Goal: Complete application form

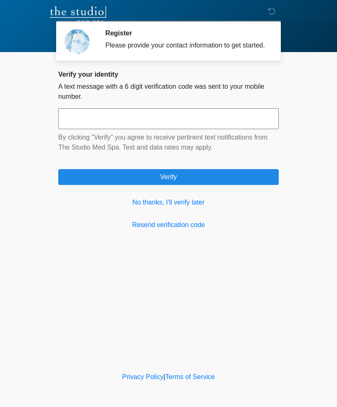
click at [177, 207] on link "No thanks, I'll verify later" at bounding box center [168, 202] width 221 height 10
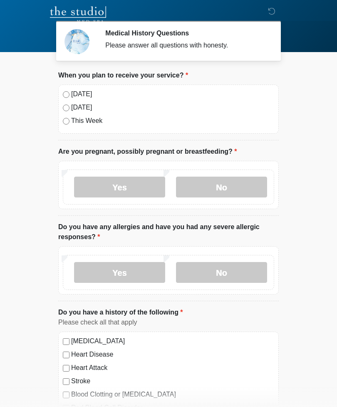
click at [77, 90] on label "[DATE]" at bounding box center [172, 94] width 203 height 10
click at [225, 182] on label "No" at bounding box center [221, 187] width 91 height 21
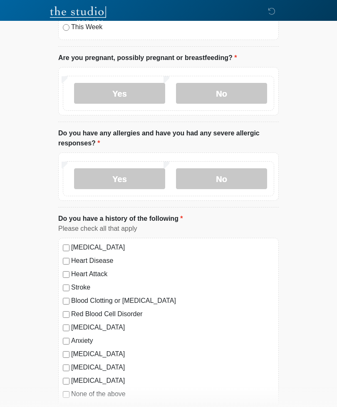
click at [231, 169] on label "No" at bounding box center [221, 178] width 91 height 21
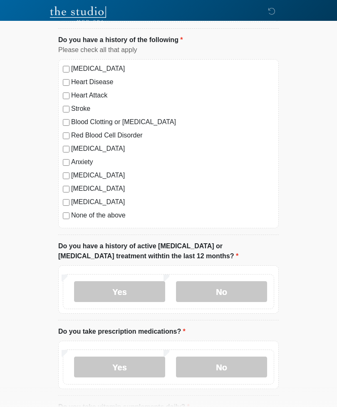
scroll to position [272, 0]
click at [112, 216] on label "None of the above" at bounding box center [172, 216] width 203 height 10
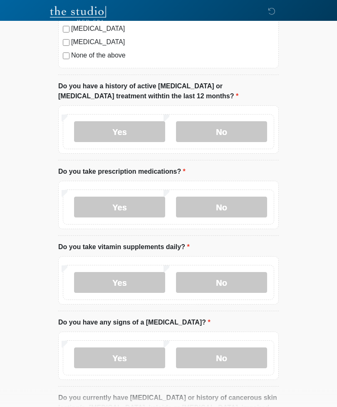
scroll to position [432, 0]
click at [230, 136] on label "No" at bounding box center [221, 132] width 91 height 21
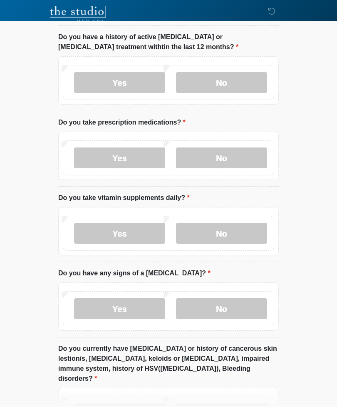
scroll to position [485, 0]
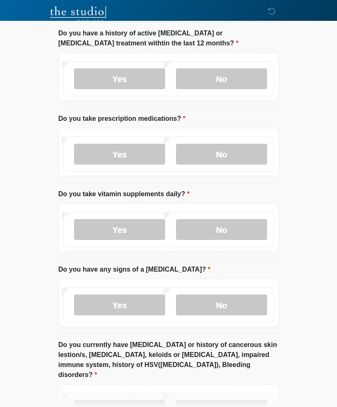
click at [135, 152] on label "Yes" at bounding box center [119, 154] width 91 height 21
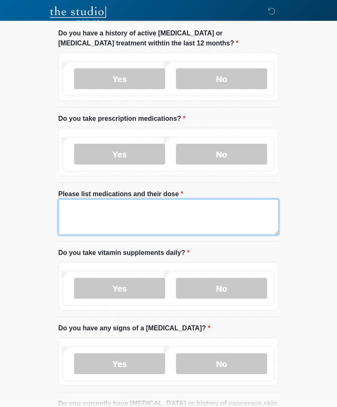
click at [126, 207] on textarea "Please list medications and their dose" at bounding box center [168, 217] width 221 height 36
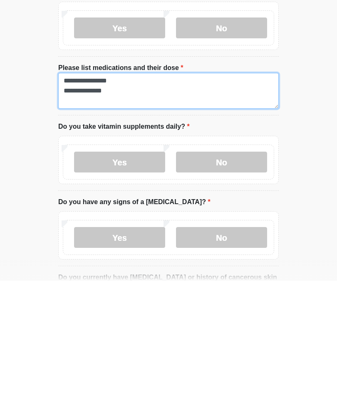
type textarea "**********"
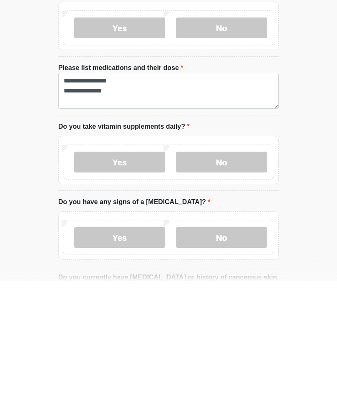
click at [230, 278] on label "No" at bounding box center [221, 288] width 91 height 21
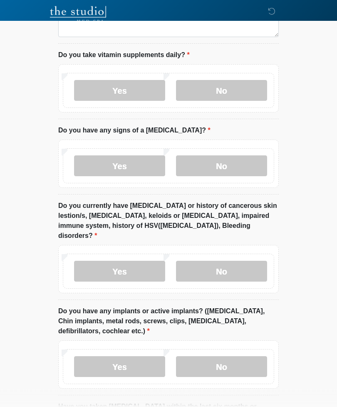
click at [222, 163] on label "No" at bounding box center [221, 166] width 91 height 21
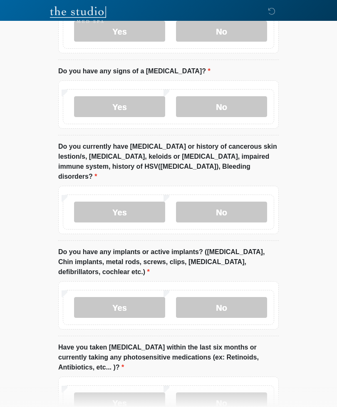
click at [241, 202] on label "No" at bounding box center [221, 212] width 91 height 21
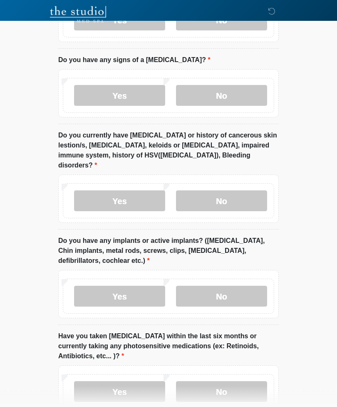
scroll to position [795, 0]
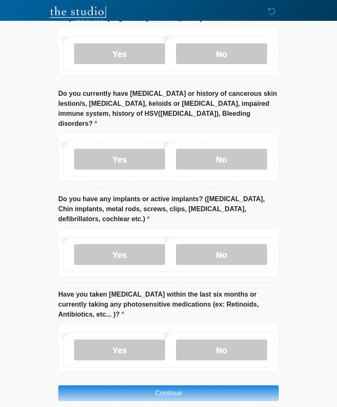
click at [220, 244] on label "No" at bounding box center [221, 254] width 91 height 21
click at [227, 339] on label "No" at bounding box center [221, 349] width 91 height 21
click at [177, 385] on button "Continue" at bounding box center [168, 393] width 221 height 16
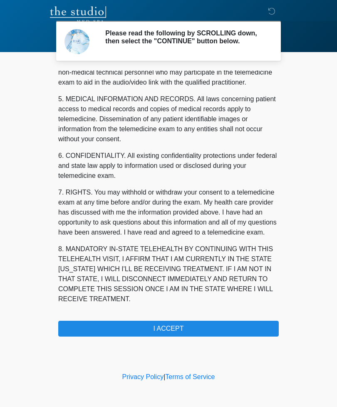
scroll to position [253, 0]
click at [205, 332] on button "I ACCEPT" at bounding box center [168, 329] width 221 height 16
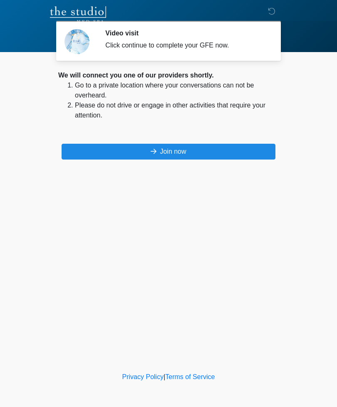
click at [202, 149] on button "Join now" at bounding box center [169, 152] width 214 height 16
click at [187, 147] on button "Join now" at bounding box center [169, 152] width 214 height 16
click at [190, 157] on button "Join now" at bounding box center [169, 152] width 214 height 16
